Goal: Register for event/course

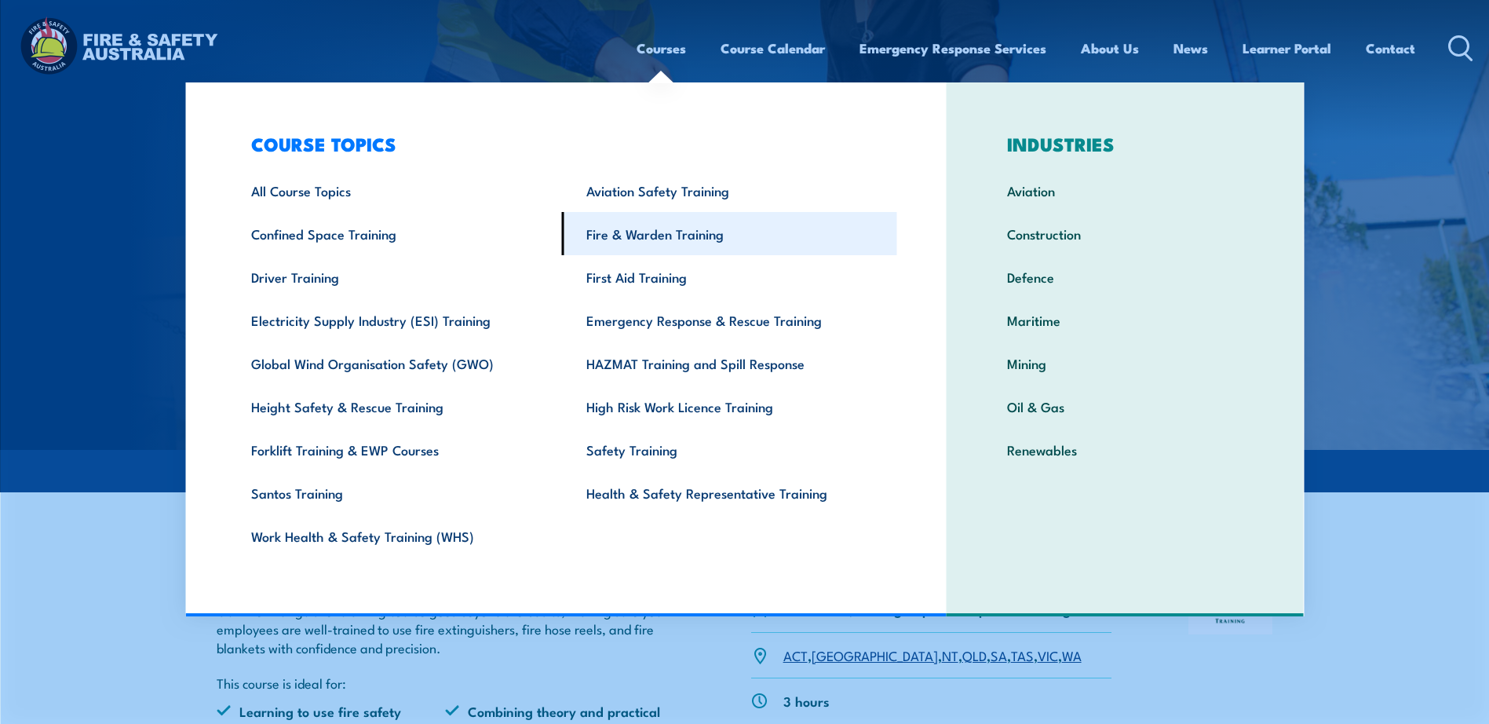
click at [629, 230] on link "Fire & Warden Training" at bounding box center [729, 233] width 335 height 43
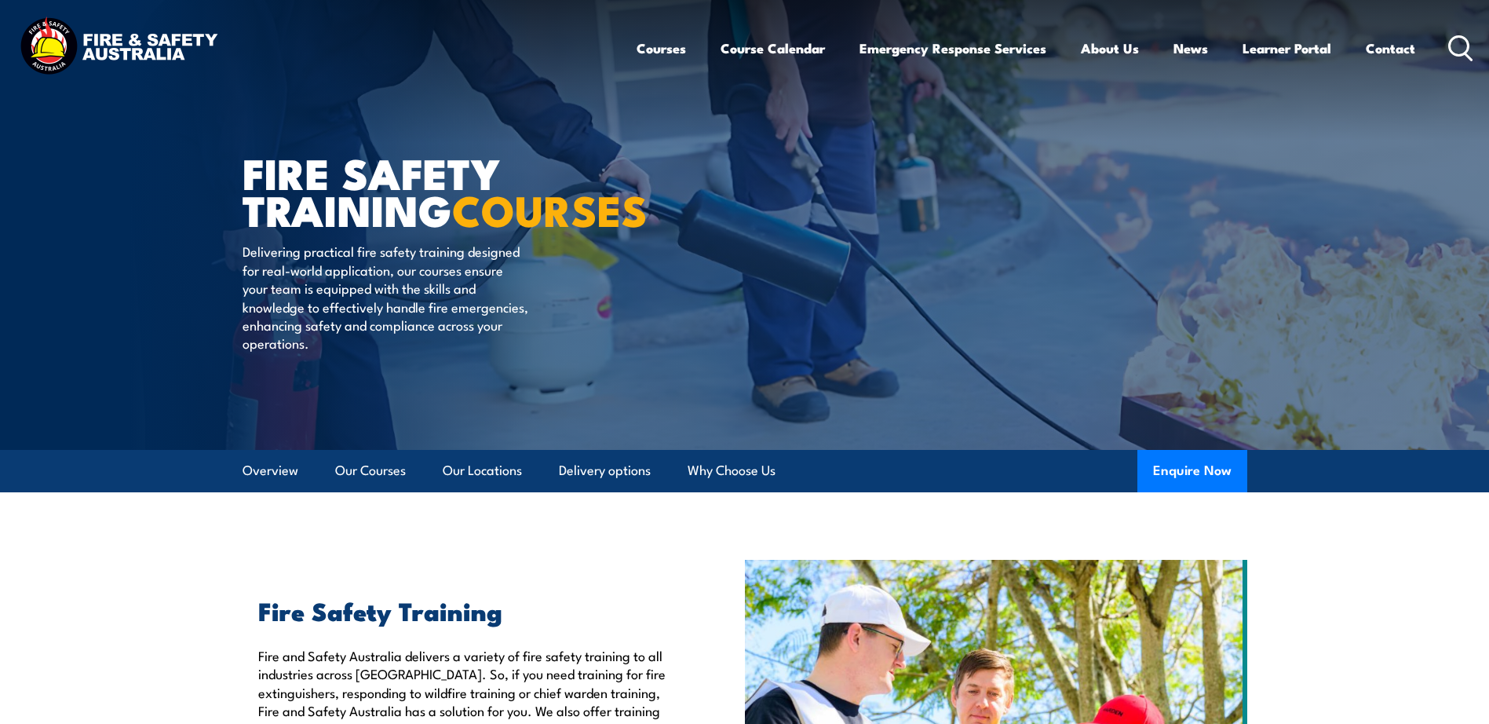
drag, startPoint x: 811, startPoint y: 251, endPoint x: 954, endPoint y: 181, distance: 160.1
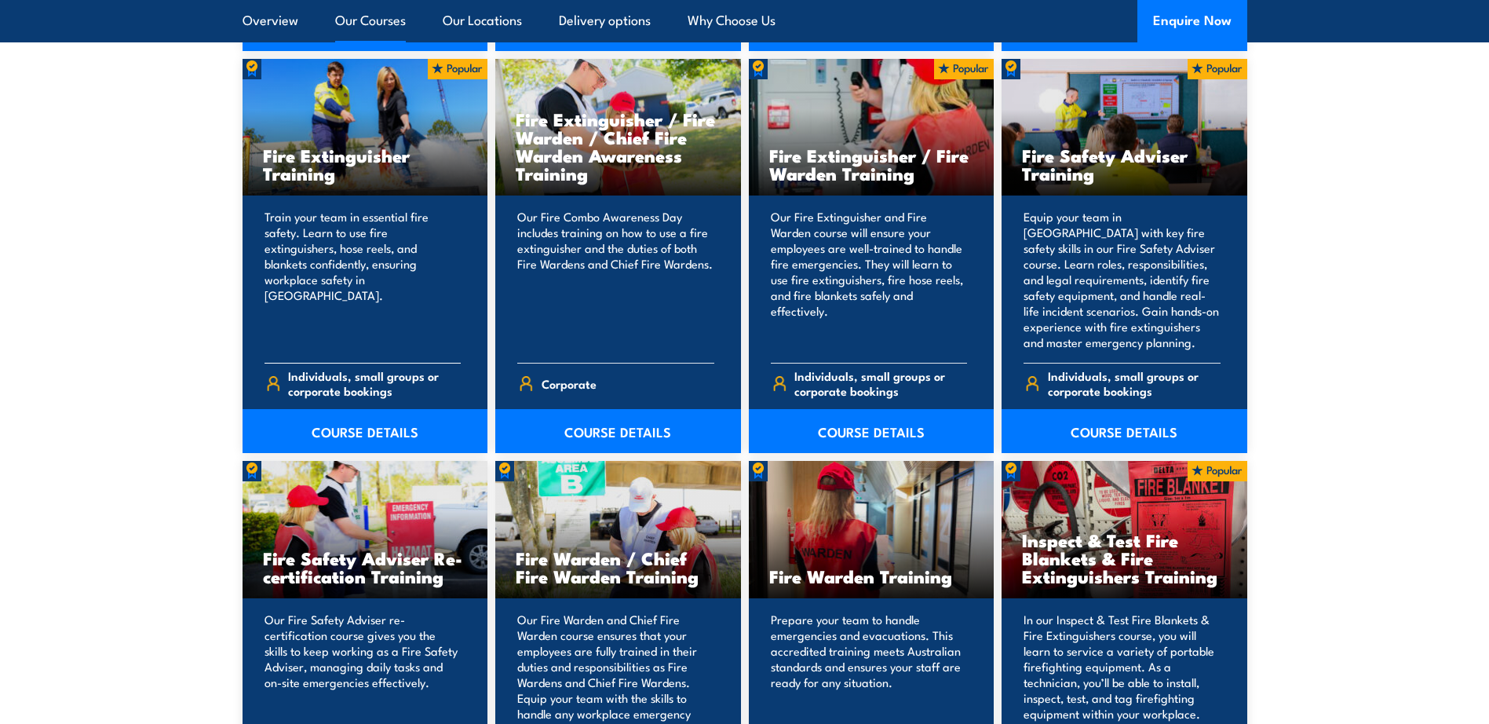
scroll to position [1727, 0]
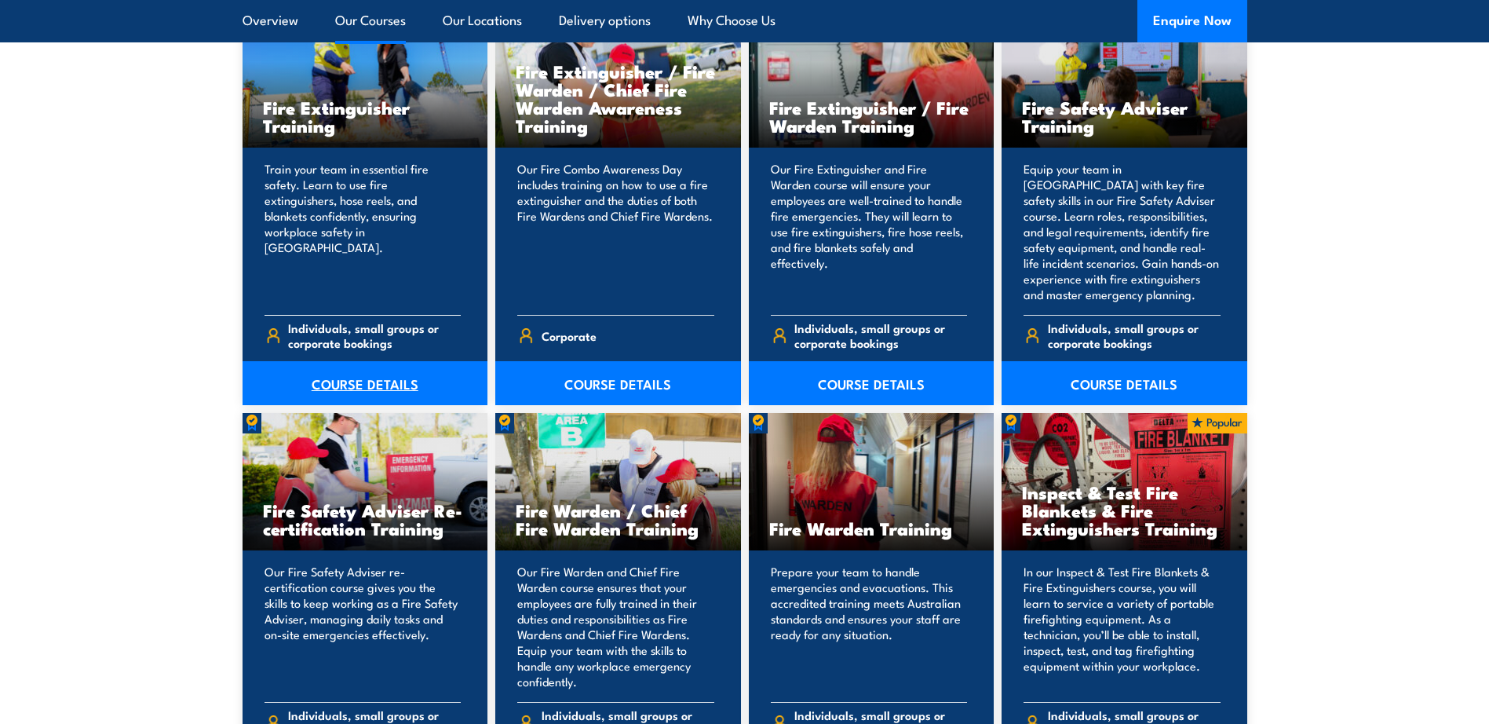
click at [359, 378] on link "COURSE DETAILS" at bounding box center [366, 383] width 246 height 44
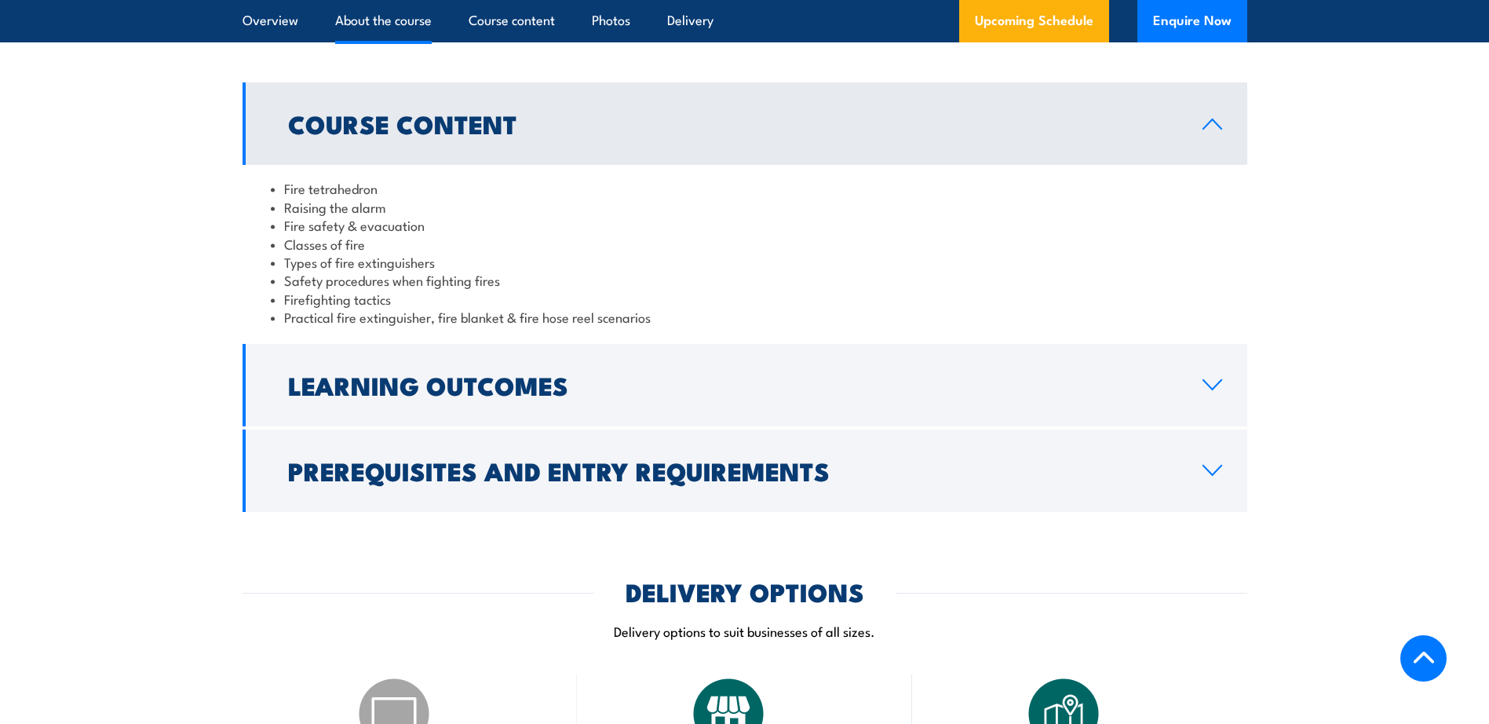
scroll to position [1020, 0]
